Goal: Find specific page/section

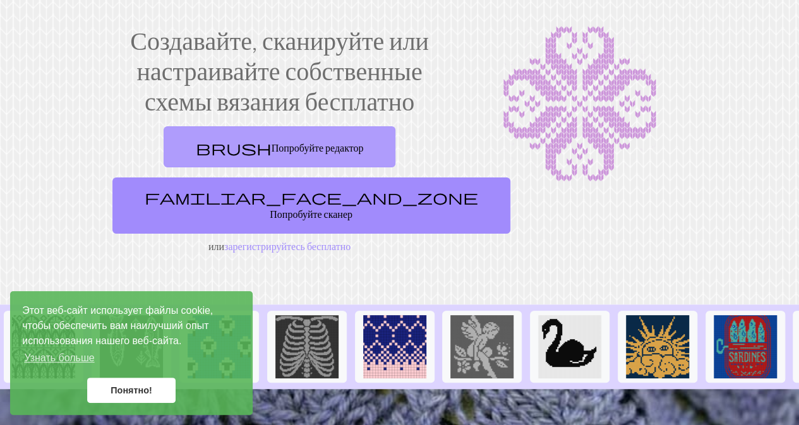
click at [296, 144] on font "Попробуйте редактор" at bounding box center [318, 147] width 92 height 12
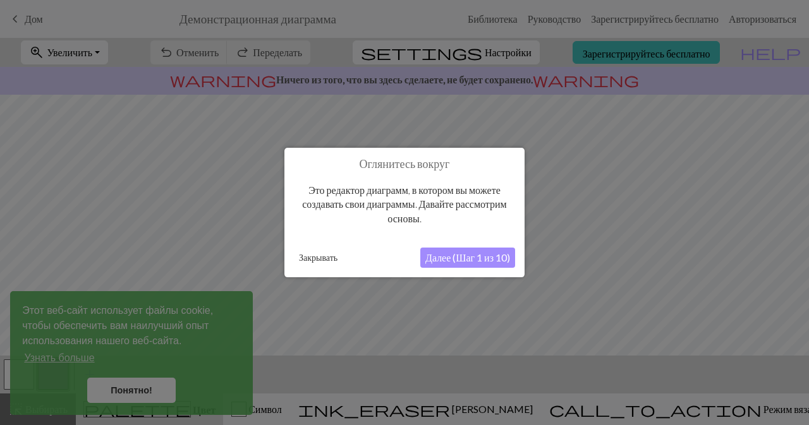
click at [457, 255] on font "Далее (Шаг 1 из 10)" at bounding box center [467, 257] width 85 height 12
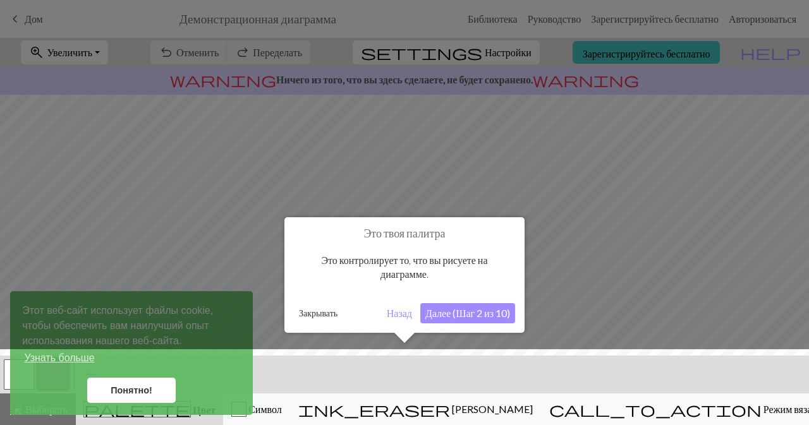
click at [142, 395] on div at bounding box center [404, 390] width 821 height 82
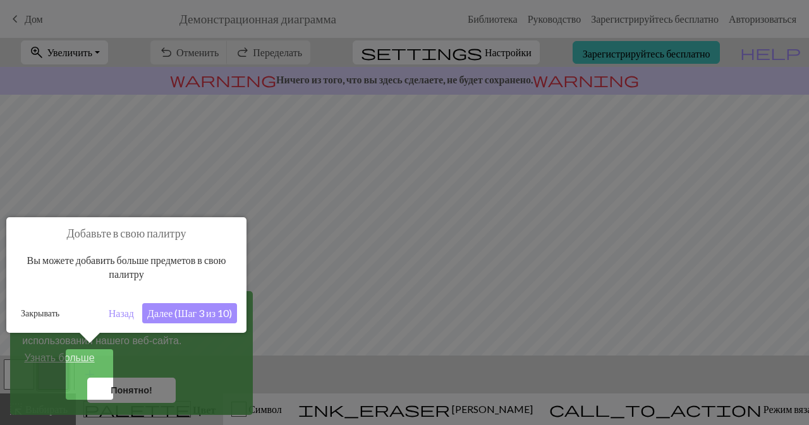
drag, startPoint x: 803, startPoint y: 189, endPoint x: 808, endPoint y: 232, distance: 43.3
click at [798, 232] on div at bounding box center [404, 212] width 809 height 425
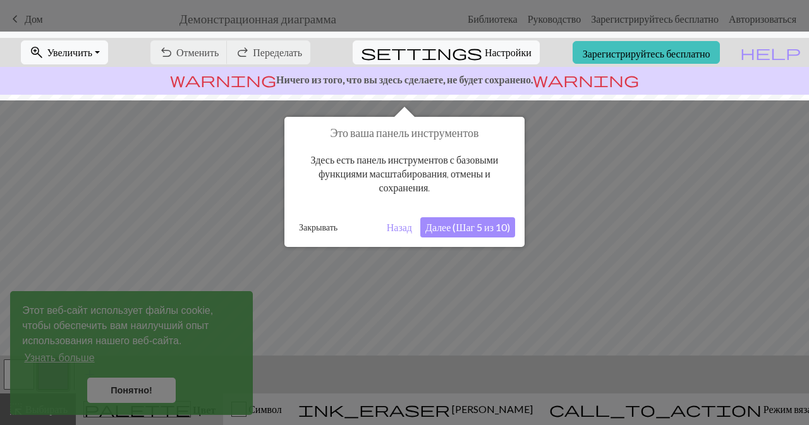
click at [762, 260] on div at bounding box center [404, 212] width 809 height 425
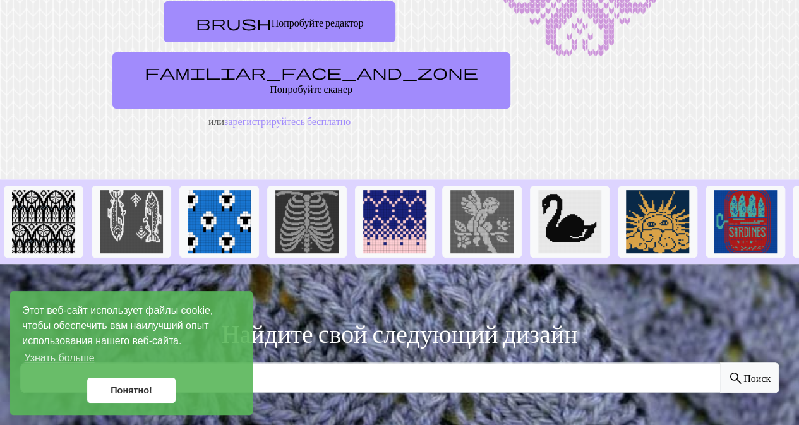
scroll to position [379, 0]
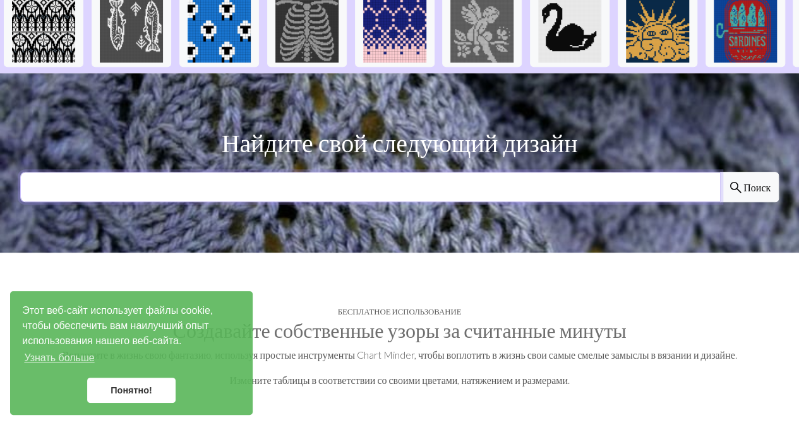
click at [342, 178] on input "text" at bounding box center [370, 187] width 701 height 30
type input "казахские наскальные рисунки"
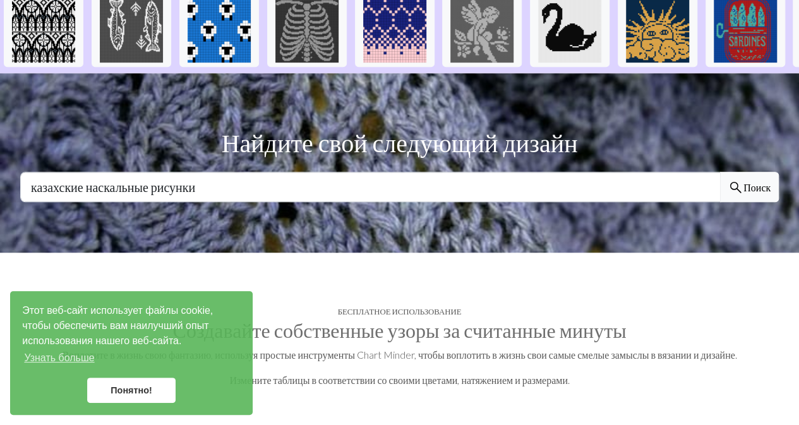
click at [749, 172] on button "search Поиск" at bounding box center [749, 187] width 59 height 30
